Goal: Use online tool/utility: Utilize a website feature to perform a specific function

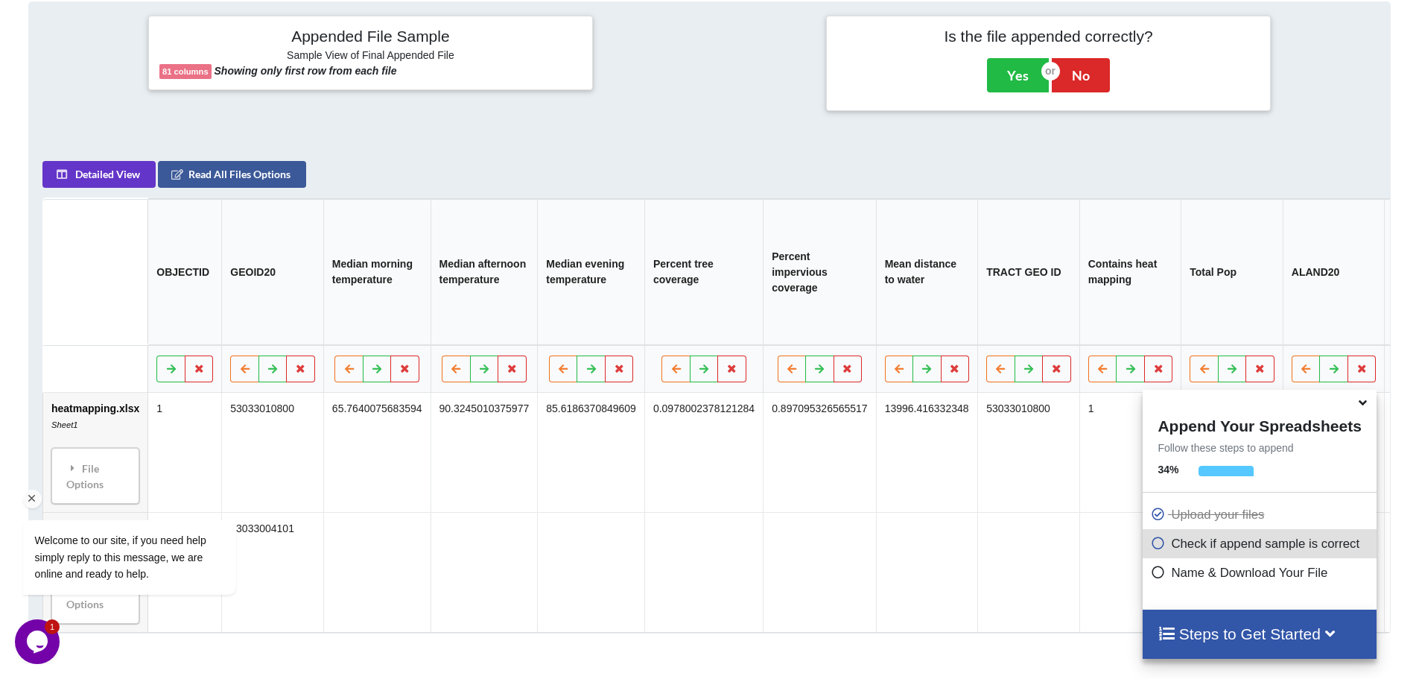
scroll to position [777, 0]
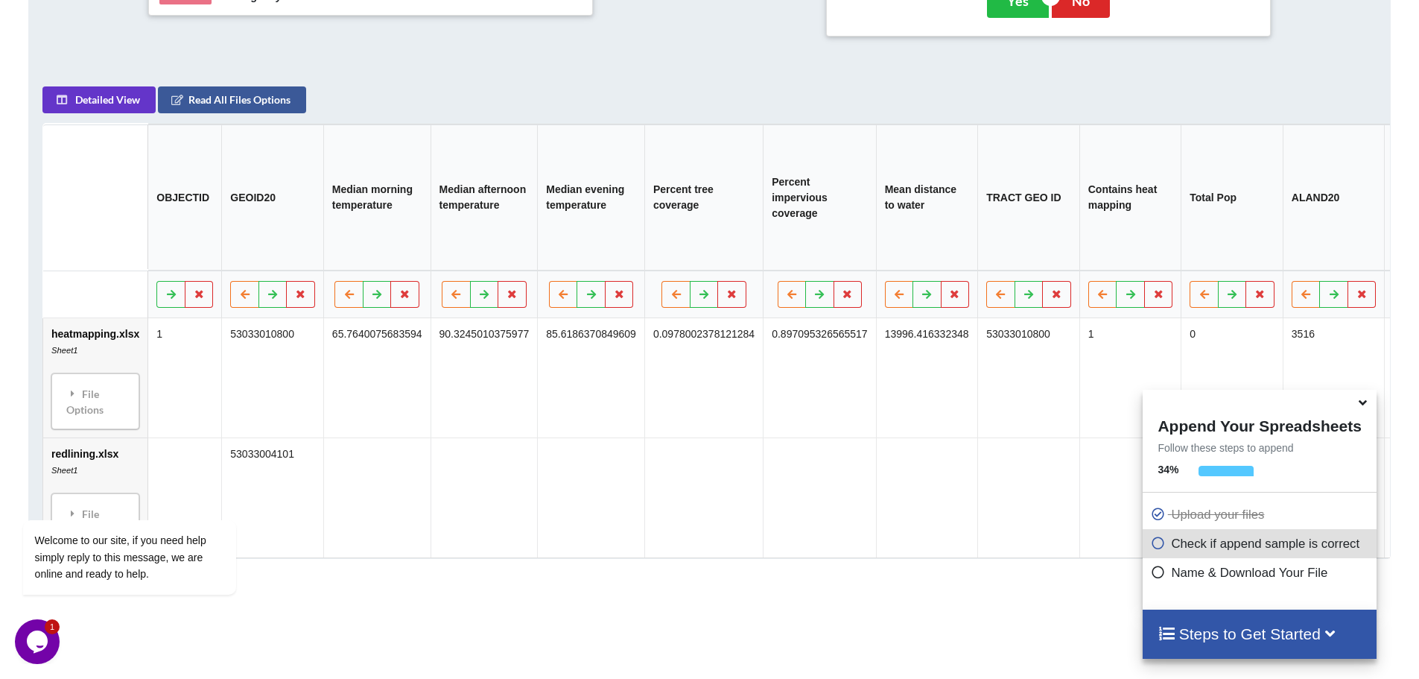
click at [177, 635] on div "Add More Files to Automatically Append with Current You can select files with a…" at bounding box center [709, 160] width 1419 height 1281
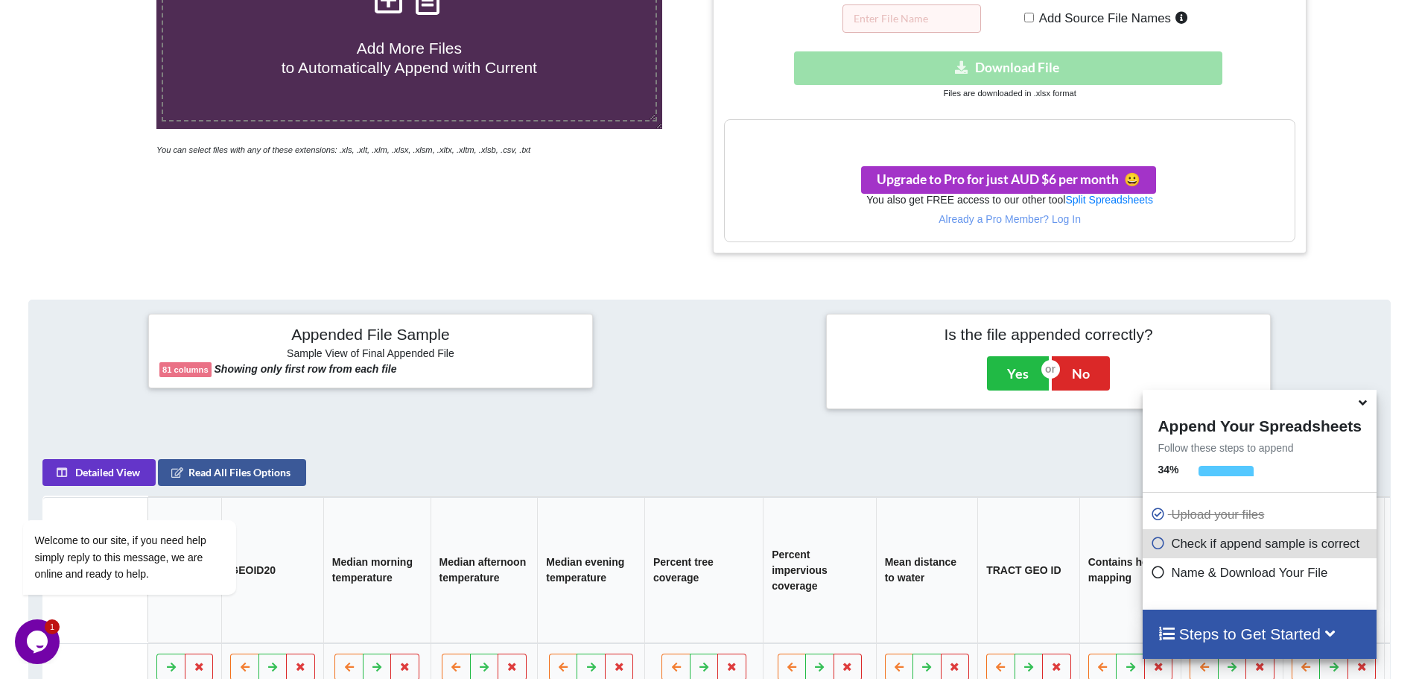
scroll to position [181, 0]
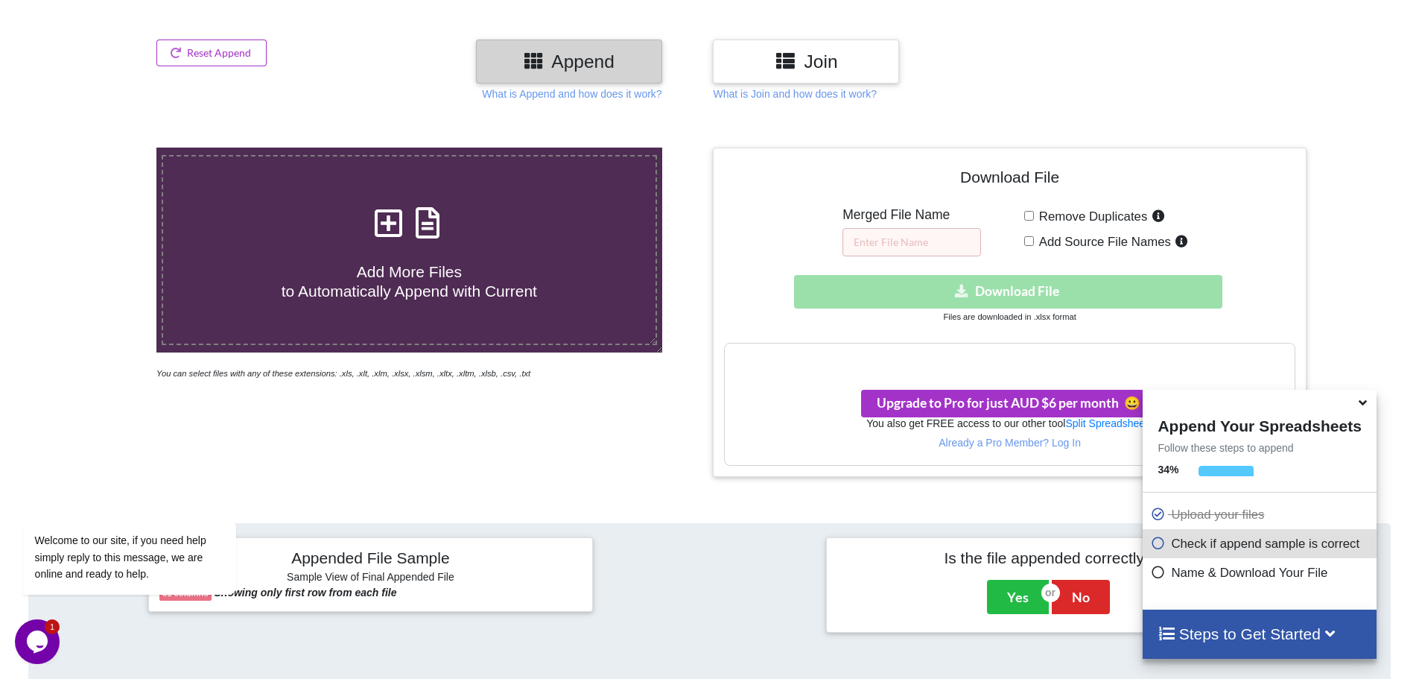
click at [831, 68] on h3 "Join" at bounding box center [806, 62] width 164 height 22
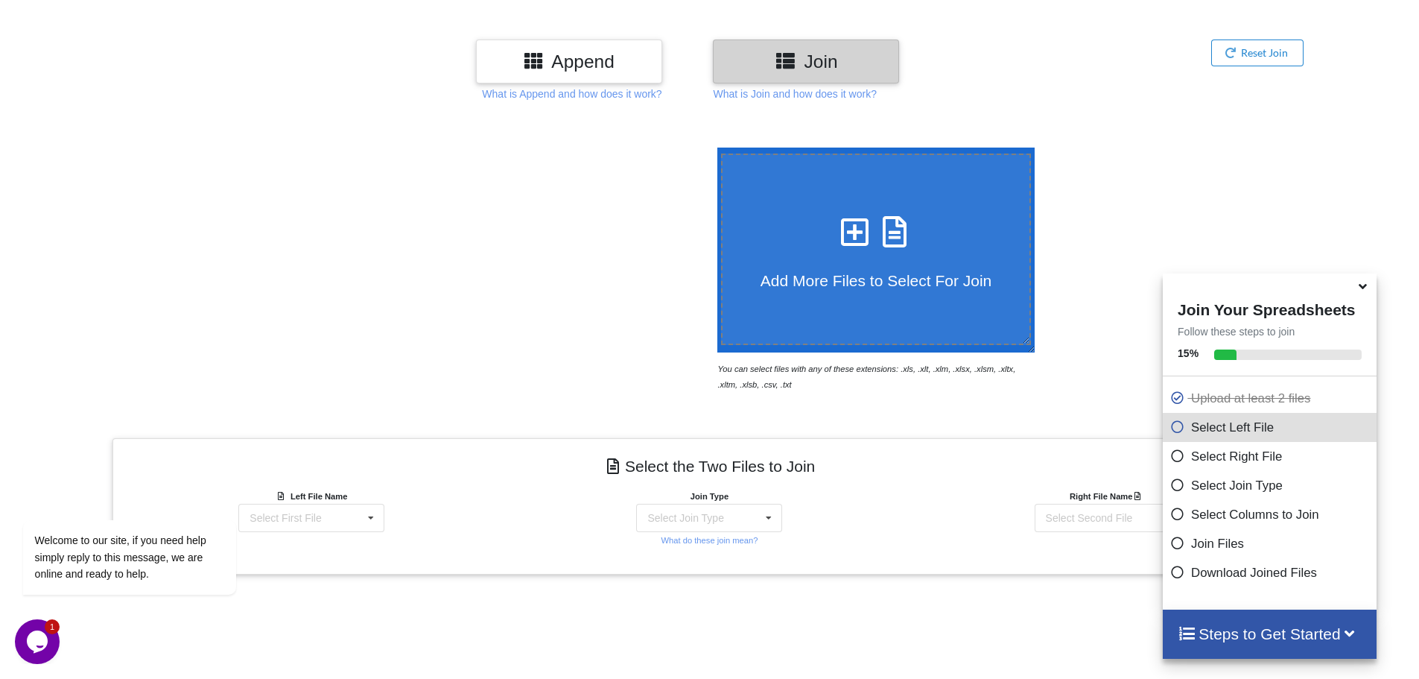
scroll to position [474, 0]
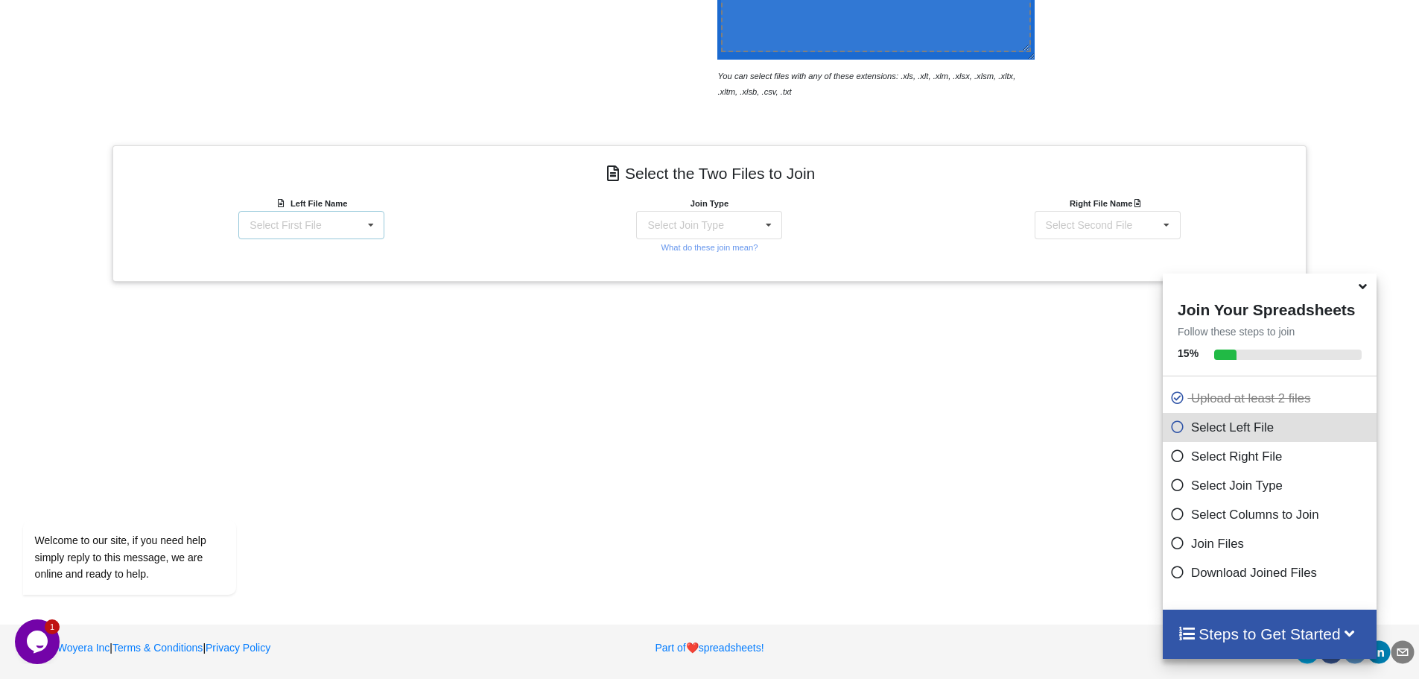
click at [367, 229] on icon at bounding box center [371, 226] width 22 height 28
click at [306, 255] on span "heatmapping.xlsx : Sheet1" at bounding box center [307, 253] width 123 height 12
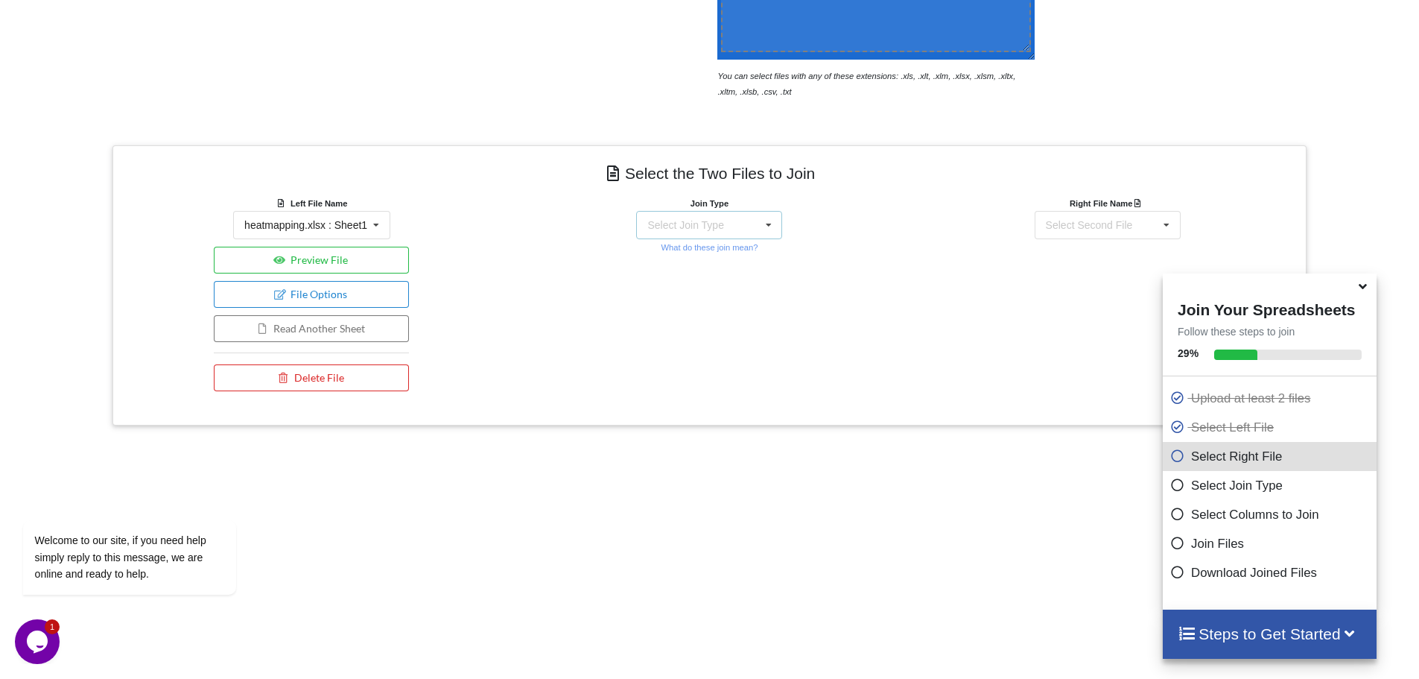
click at [772, 229] on icon at bounding box center [769, 226] width 22 height 28
click at [707, 258] on span "INNER JOIN" at bounding box center [702, 263] width 59 height 12
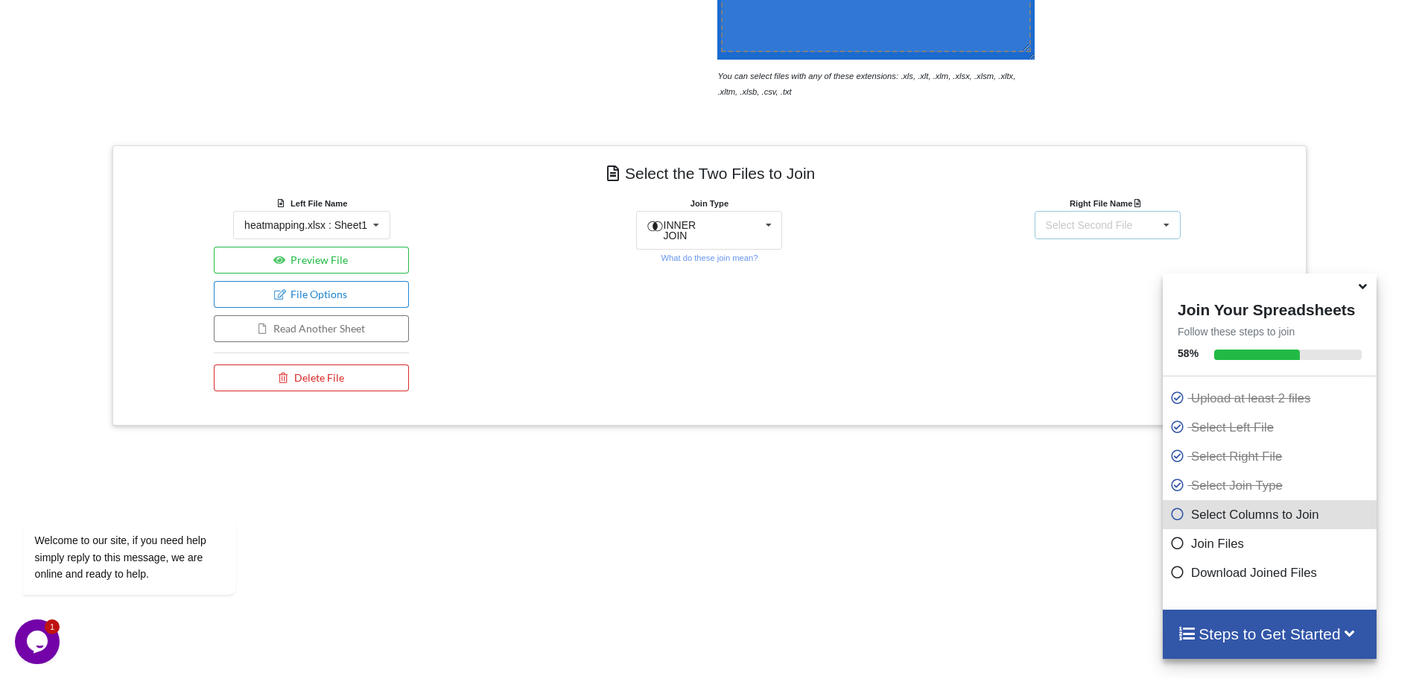
click at [1126, 225] on div "Select Second File" at bounding box center [1089, 225] width 87 height 10
click at [1082, 282] on span "redlining.xlsx : Sheet1" at bounding box center [1092, 280] width 102 height 12
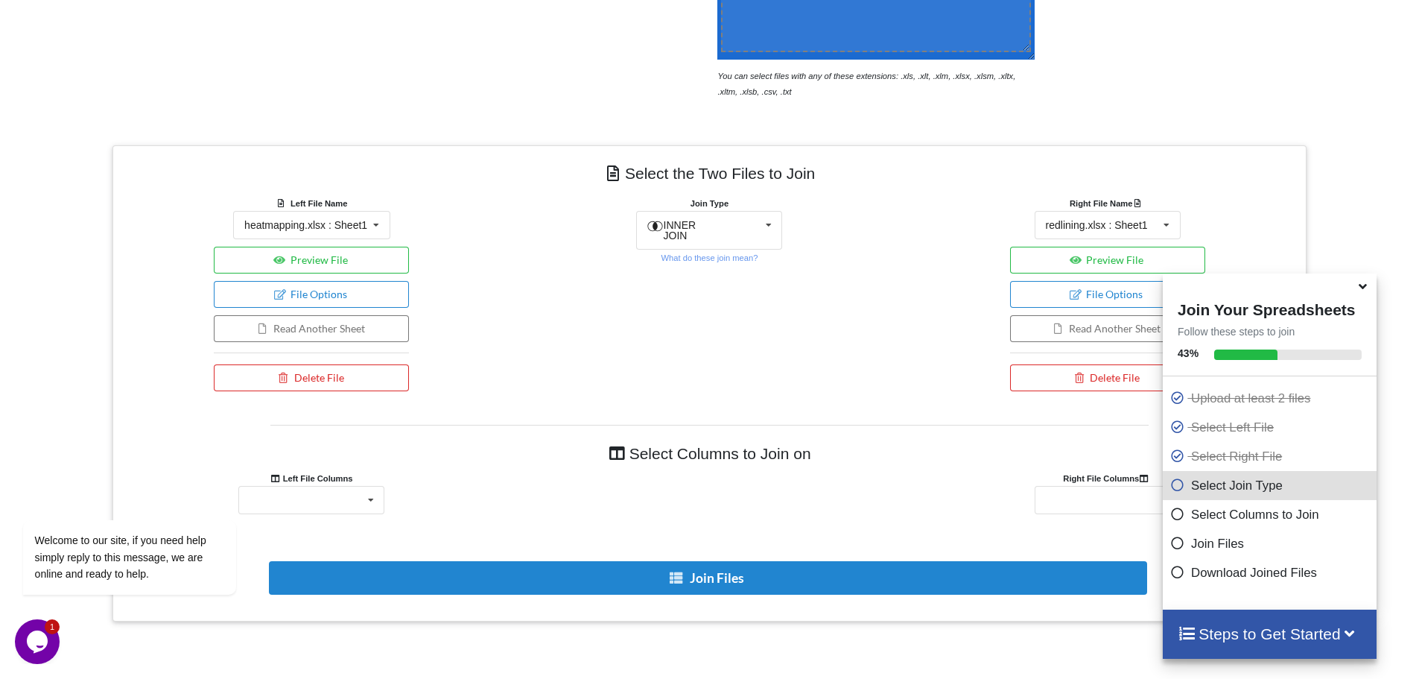
scroll to position [728, 0]
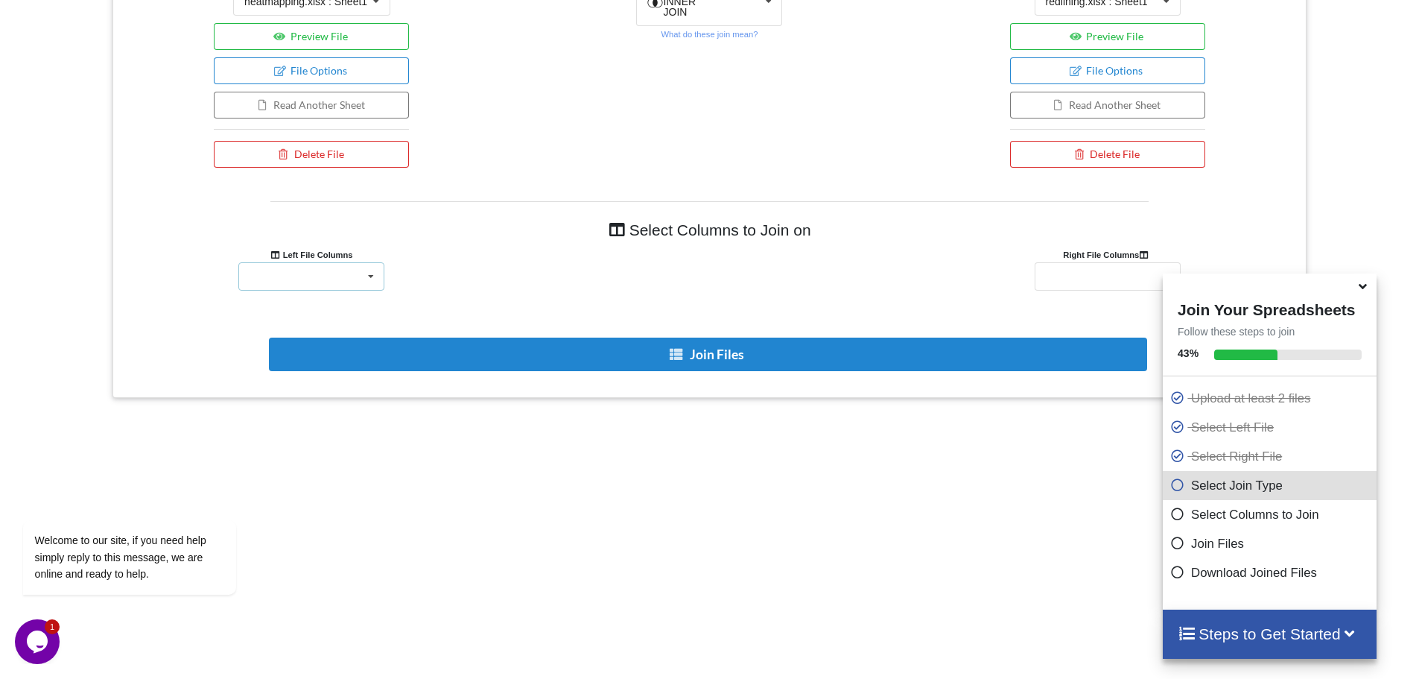
click at [358, 281] on div "OBJECTID GEOID20 Median morning temperature Median afternoon temperature Median…" at bounding box center [311, 276] width 146 height 28
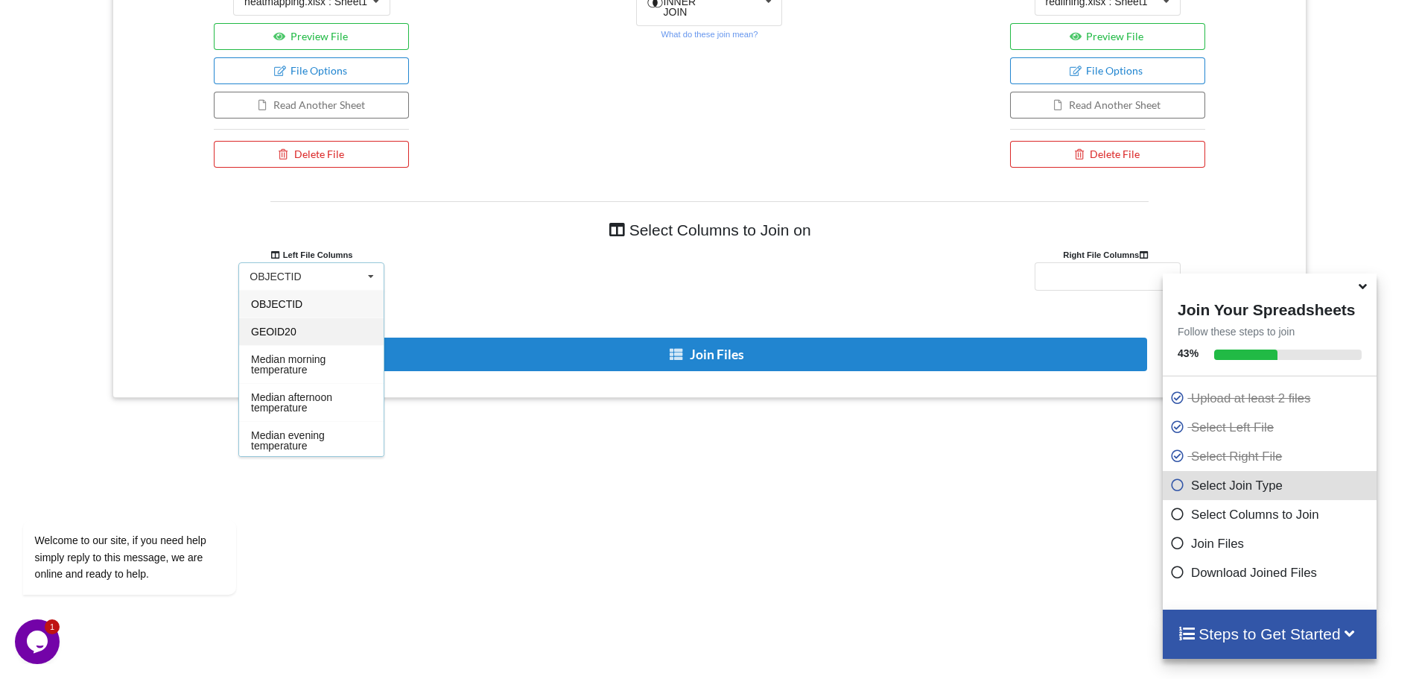
click at [274, 334] on span "GEOID20" at bounding box center [273, 331] width 45 height 12
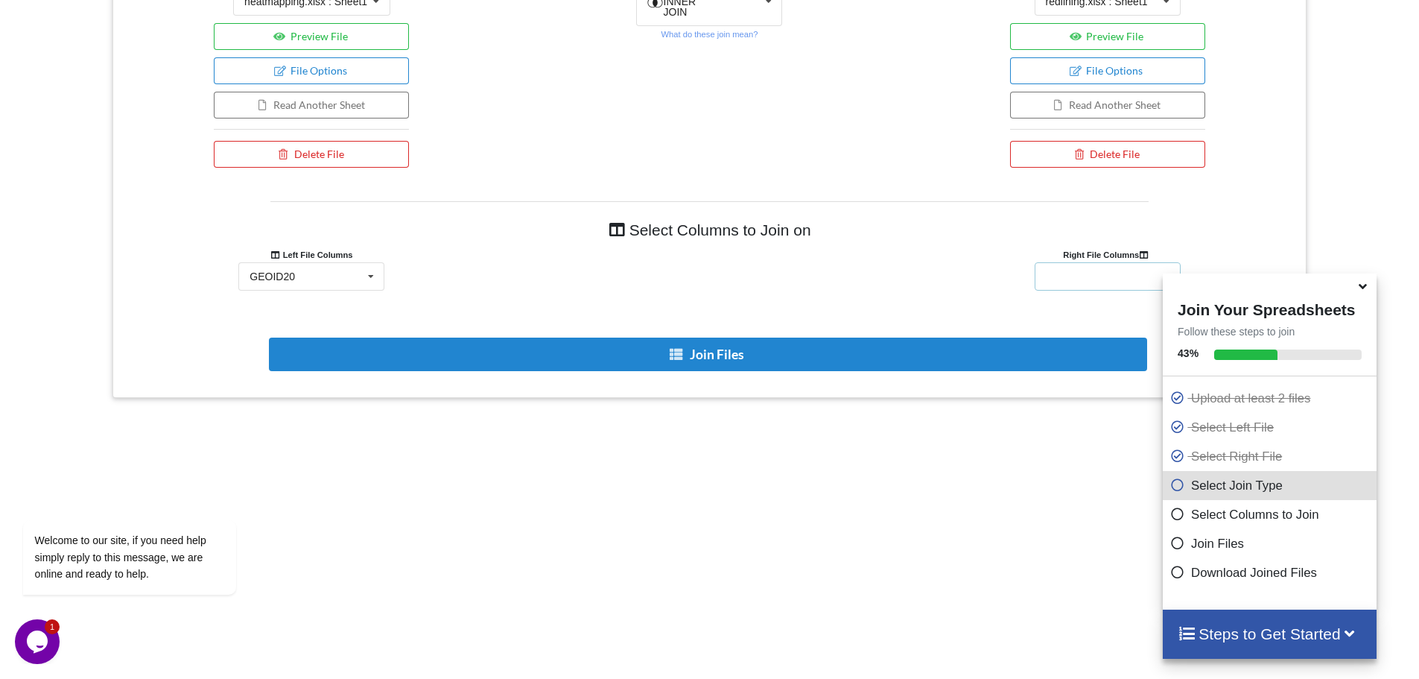
click at [1041, 280] on div "GEOID20 CBSA10 METRO_NAME HRI2020 INTERVAL2020" at bounding box center [1108, 276] width 146 height 28
click at [1082, 278] on div "GEOID20" at bounding box center [1068, 276] width 45 height 10
click at [1076, 282] on div "GEOID20 CBSA10 METRO_NAME HRI2020 INTERVAL2020" at bounding box center [1108, 276] width 146 height 28
click at [1055, 305] on span "GEOID20" at bounding box center [1069, 304] width 45 height 12
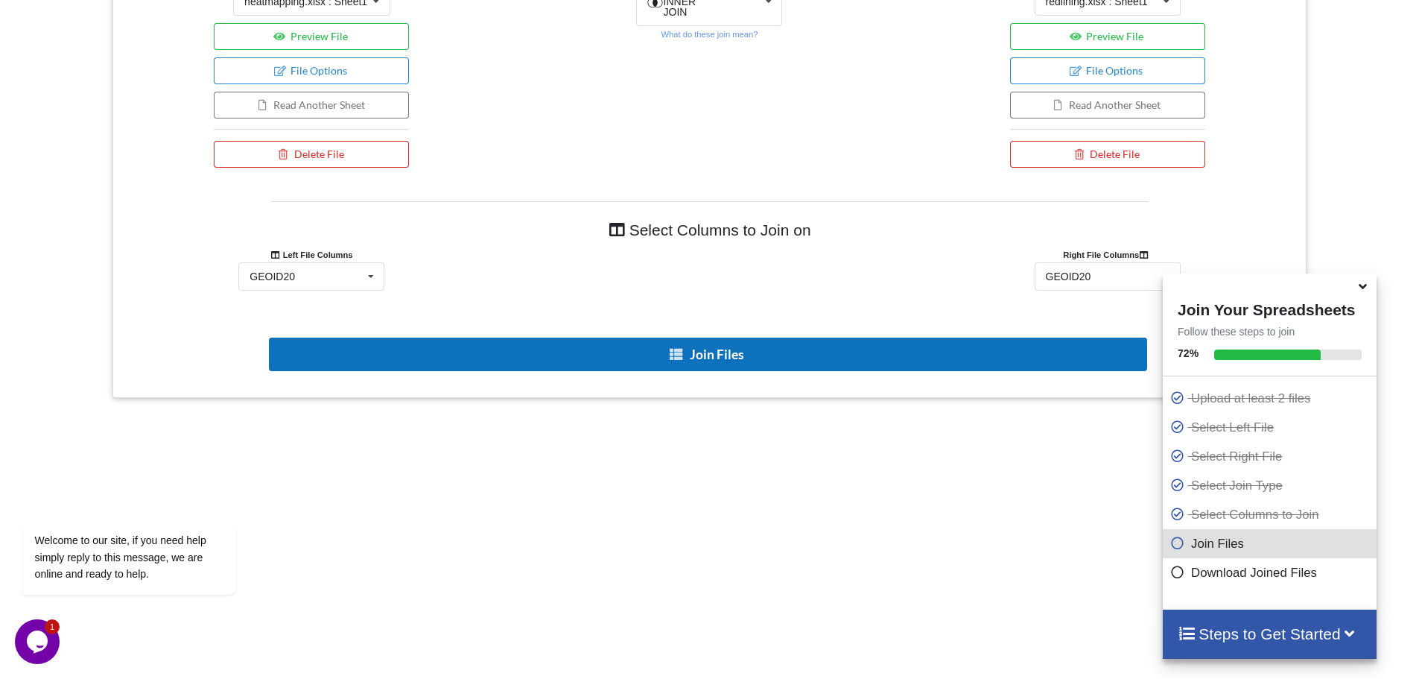
click at [755, 346] on button "Join Files" at bounding box center [708, 354] width 878 height 34
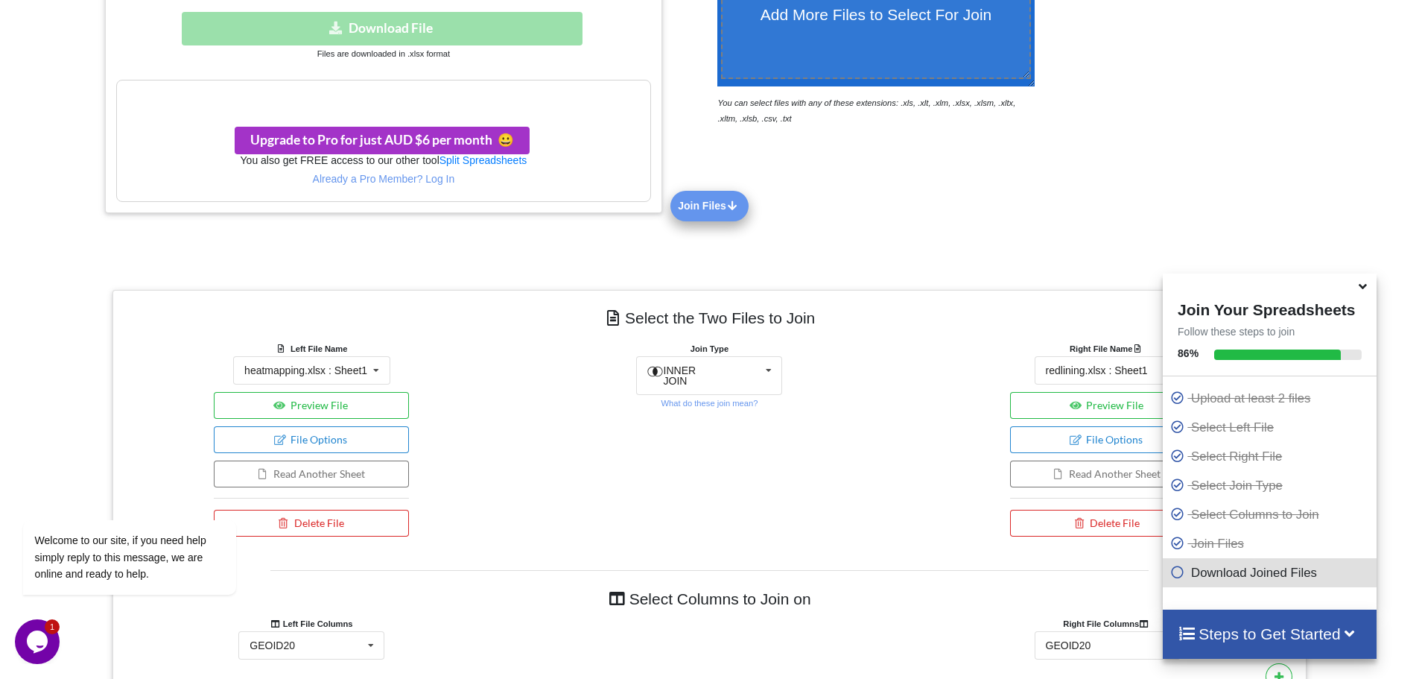
scroll to position [850, 0]
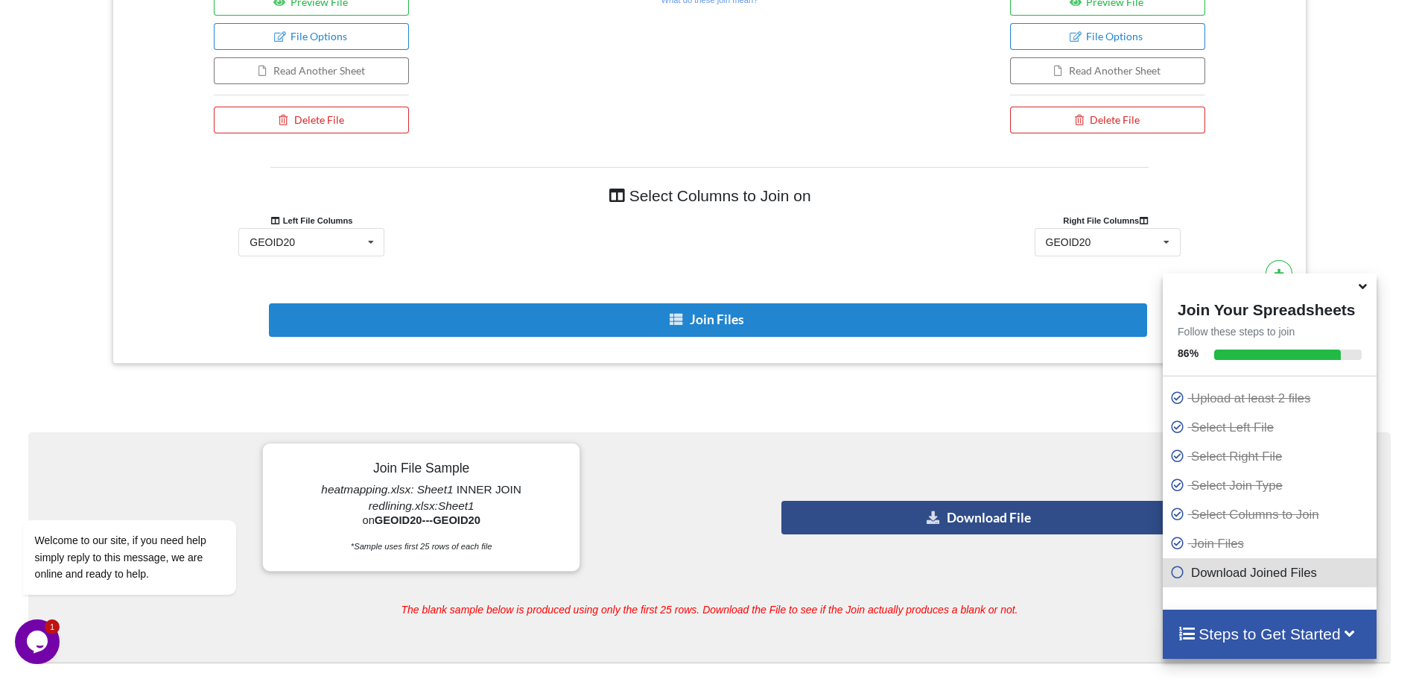
click at [967, 509] on button "Download File" at bounding box center [979, 518] width 397 height 34
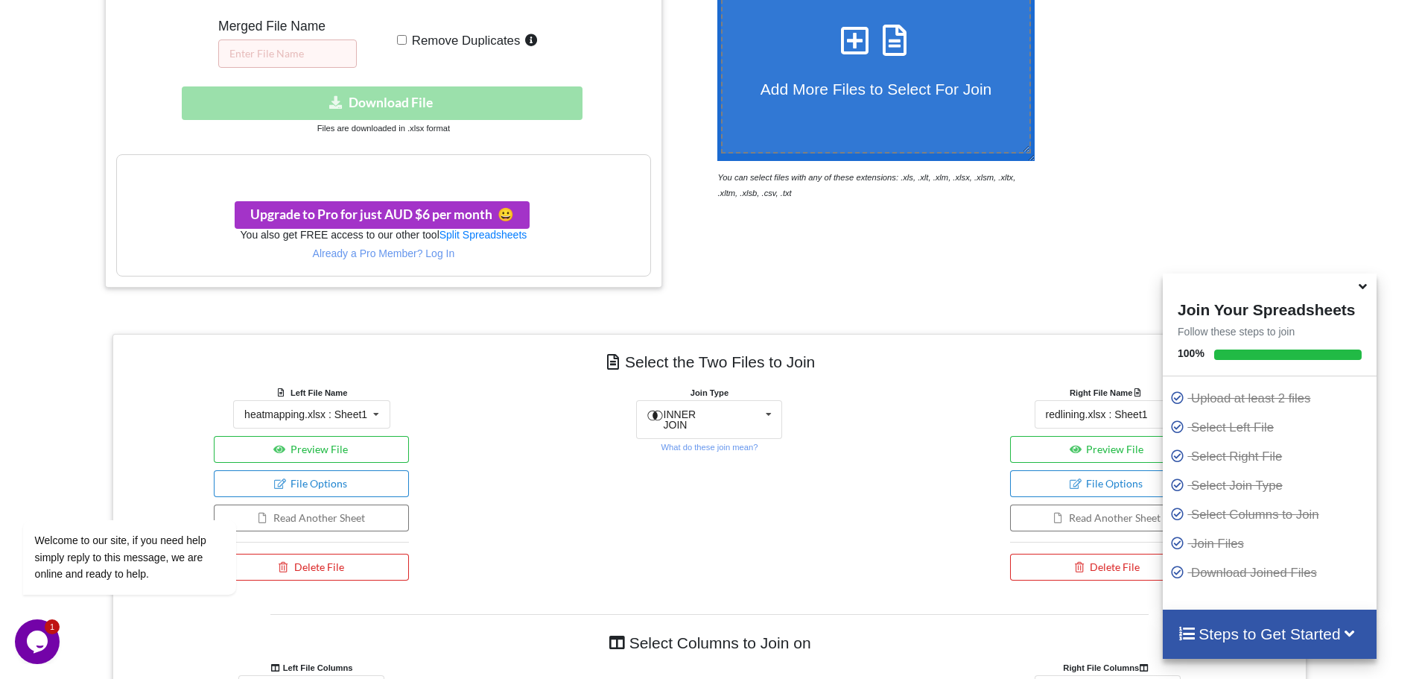
scroll to position [775, 0]
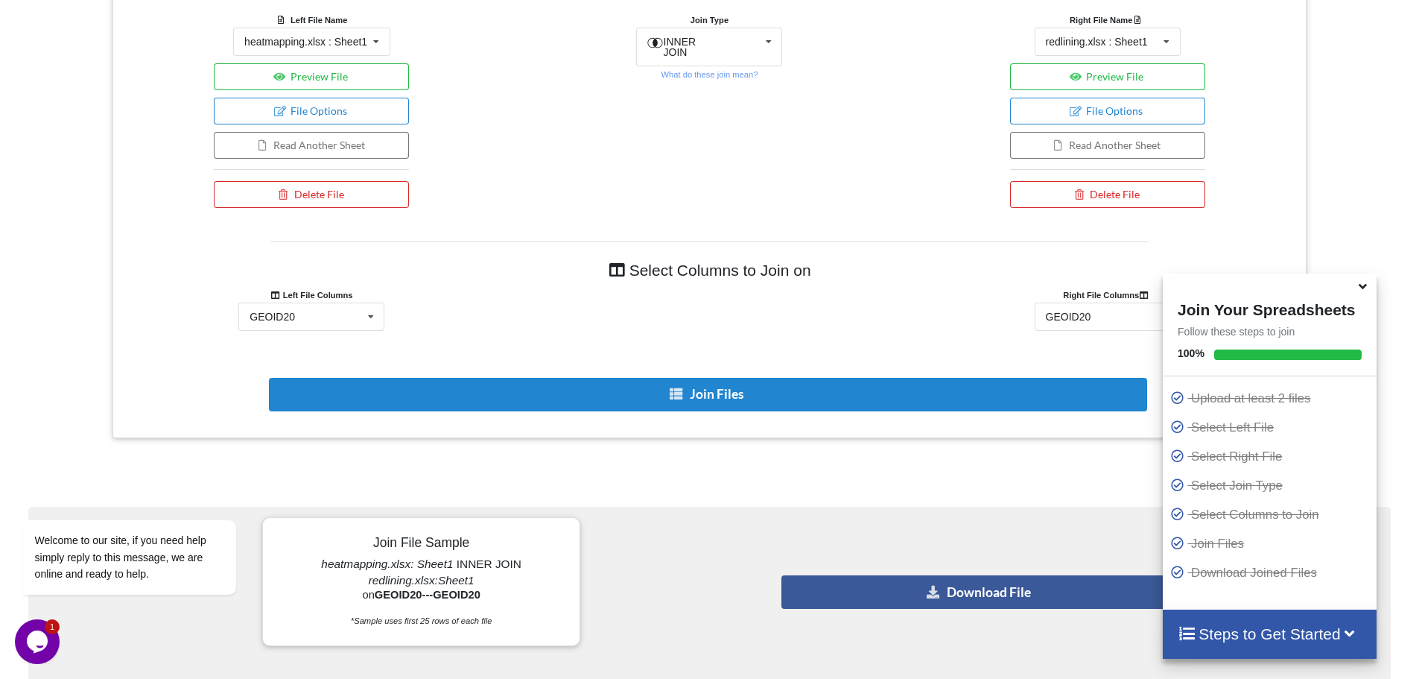
click at [1371, 289] on span at bounding box center [1364, 286] width 18 height 15
click at [1365, 288] on icon at bounding box center [1363, 283] width 16 height 13
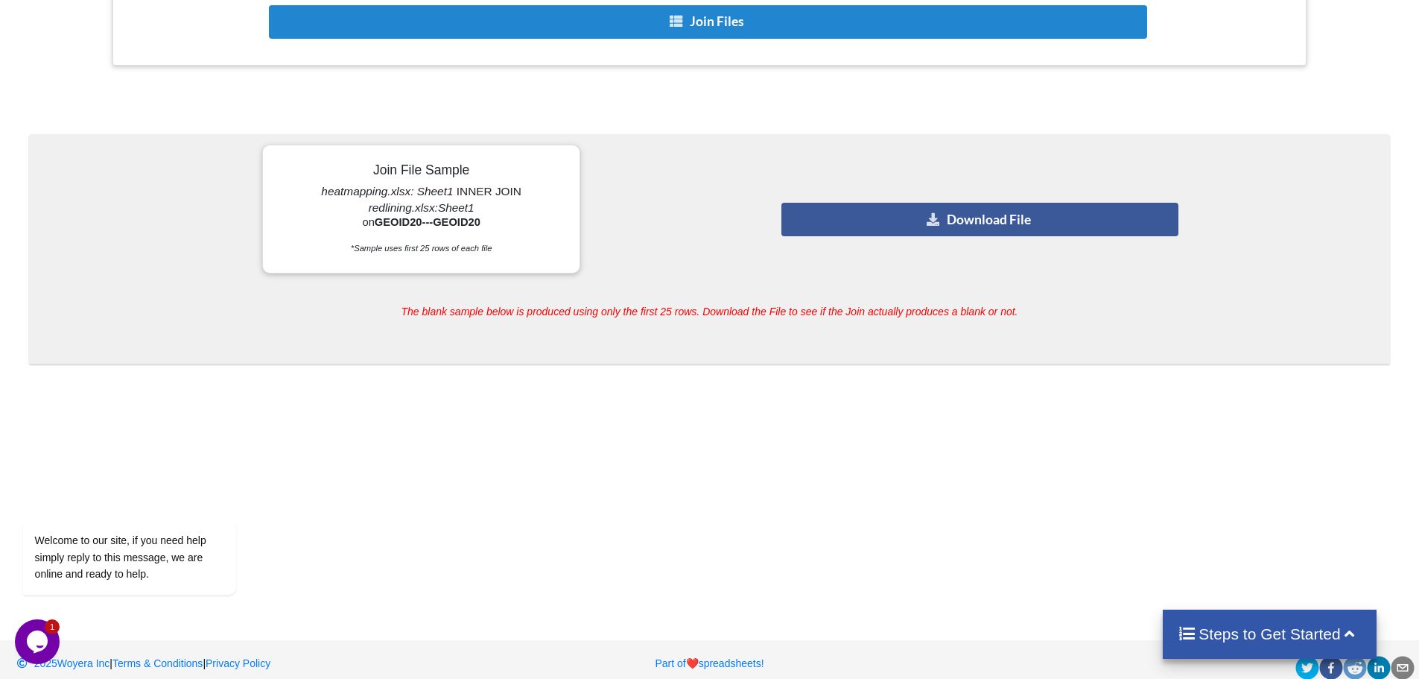
scroll to position [1163, 0]
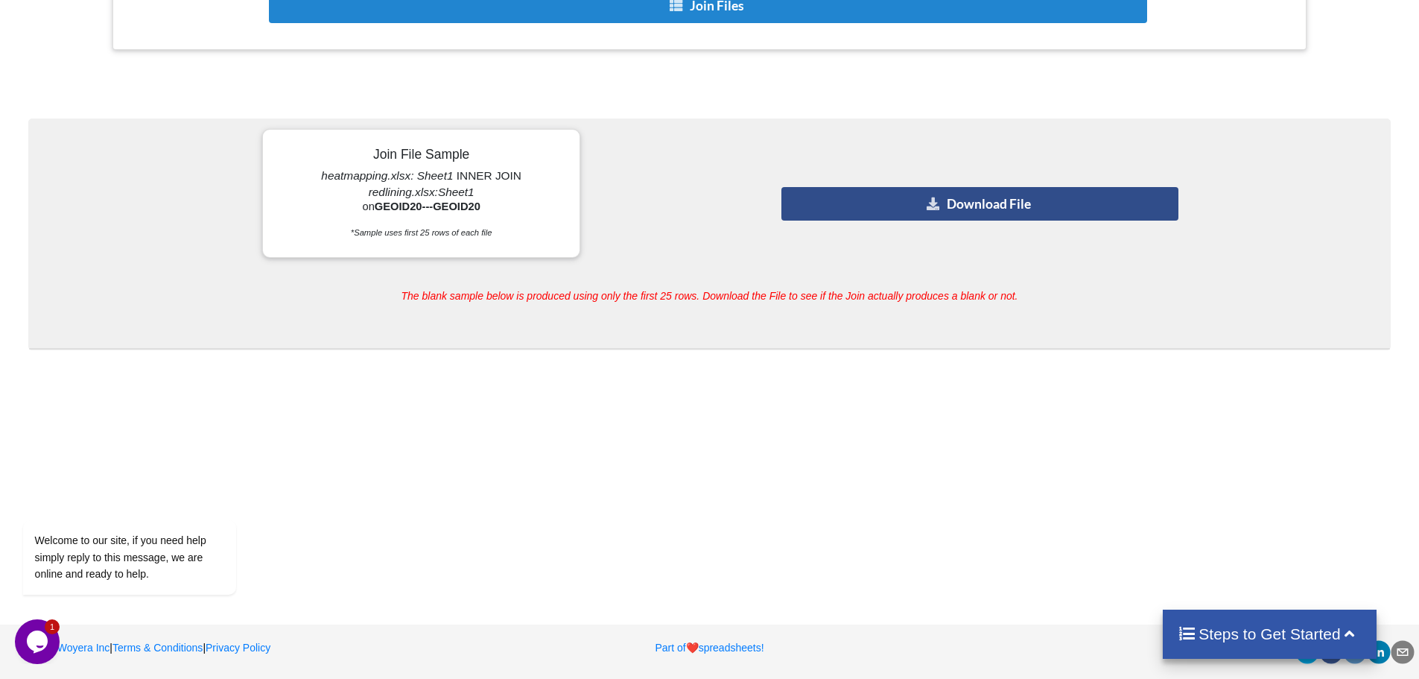
click at [973, 208] on button "Download File" at bounding box center [979, 204] width 397 height 34
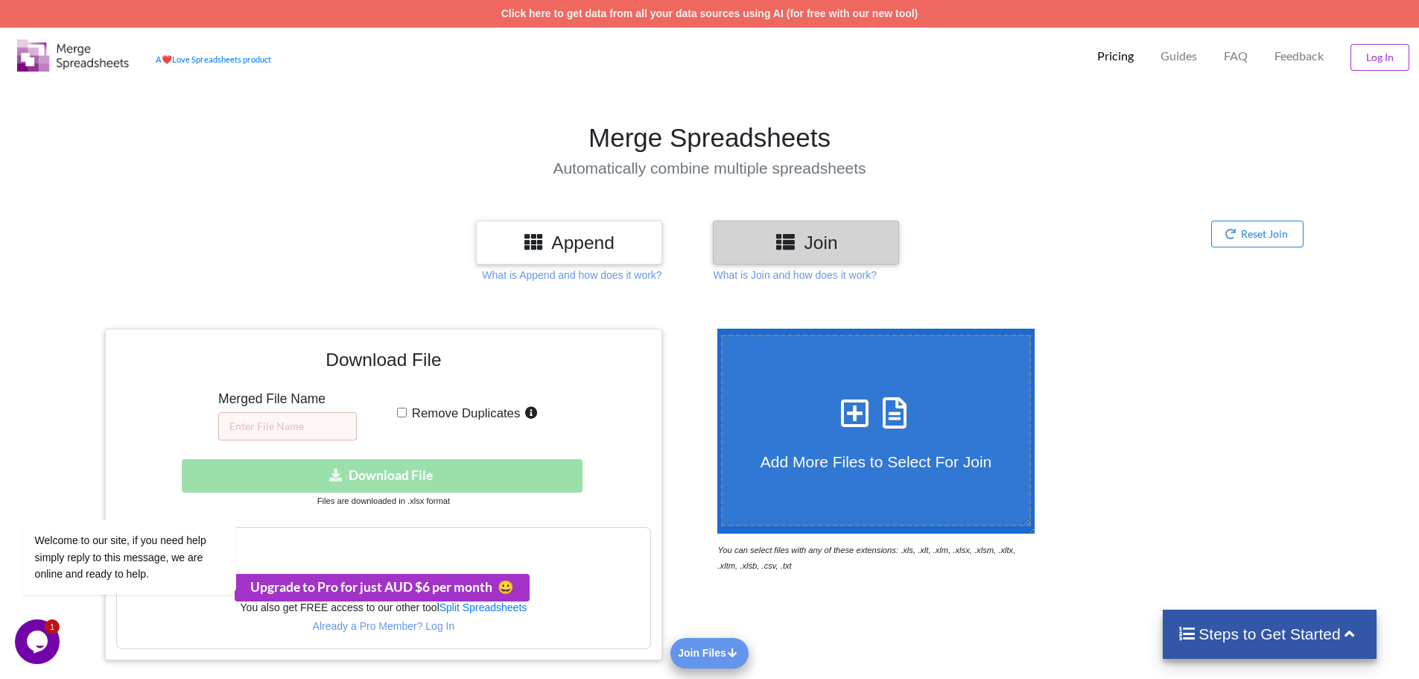
click at [1033, 127] on h1 "Merge Spreadsheets" at bounding box center [710, 137] width 1434 height 31
click at [370, 478] on div "Download hidden Download File" at bounding box center [383, 476] width 534 height 34
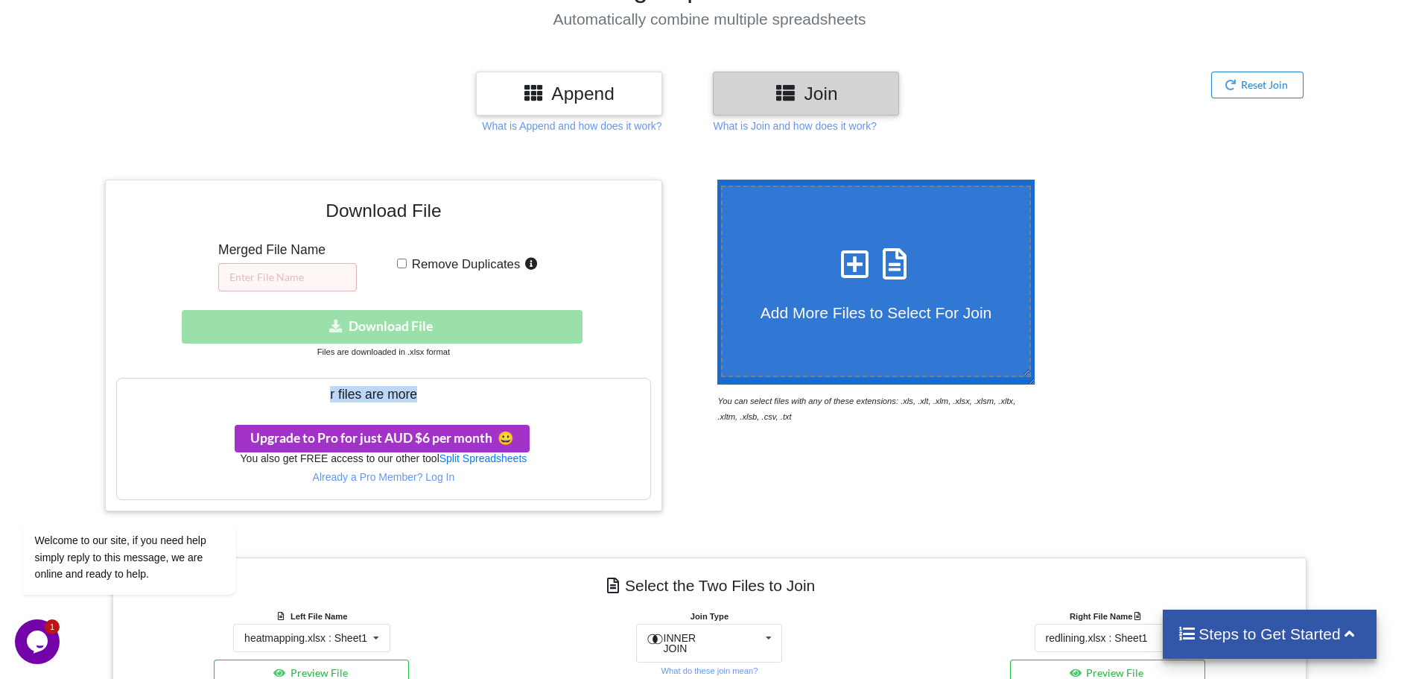
drag, startPoint x: 330, startPoint y: 390, endPoint x: 419, endPoint y: 396, distance: 88.8
click at [419, 396] on h3 "Your files are more than 1 MB" at bounding box center [383, 394] width 533 height 16
click at [582, 401] on h3 "Your files are more than 1 MB" at bounding box center [383, 394] width 533 height 16
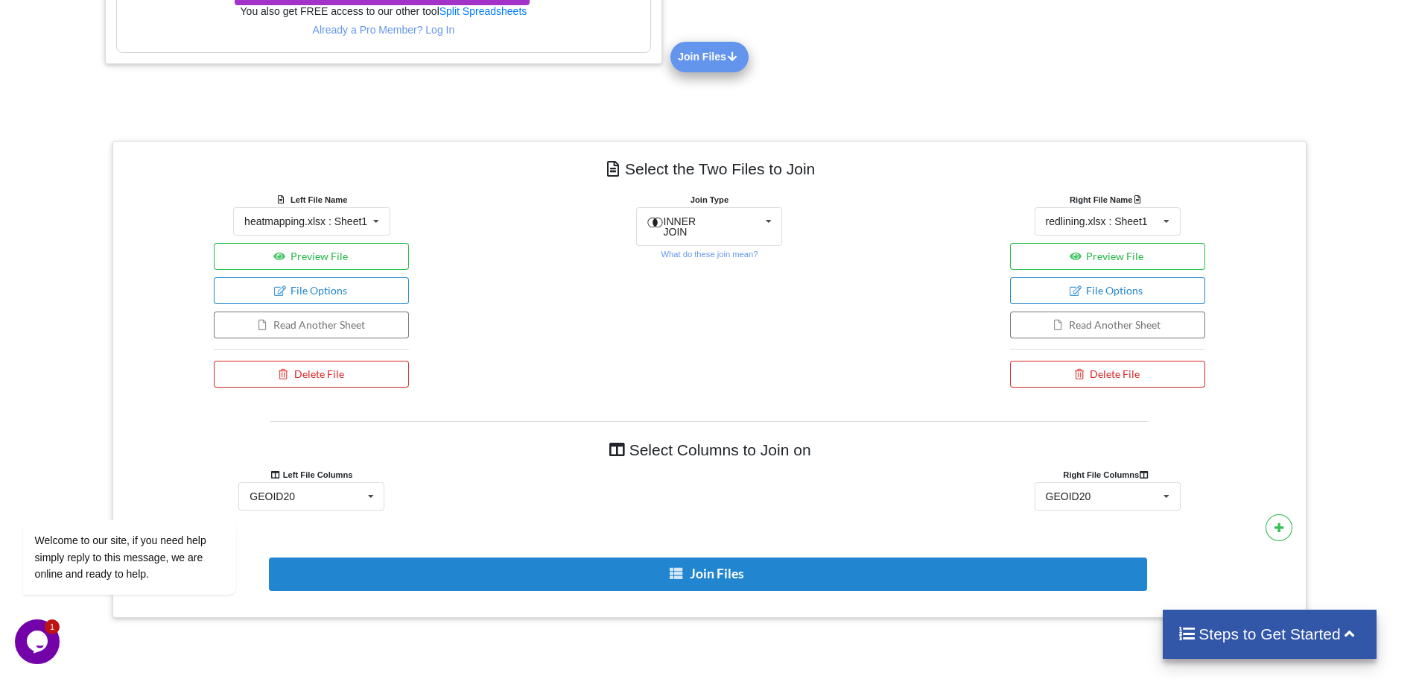
scroll to position [924, 0]
